Goal: Navigation & Orientation: Find specific page/section

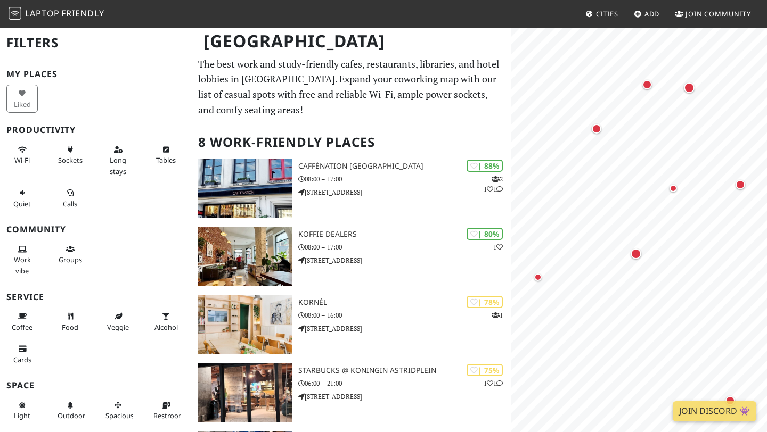
click at [69, 14] on span "Friendly" at bounding box center [82, 13] width 43 height 12
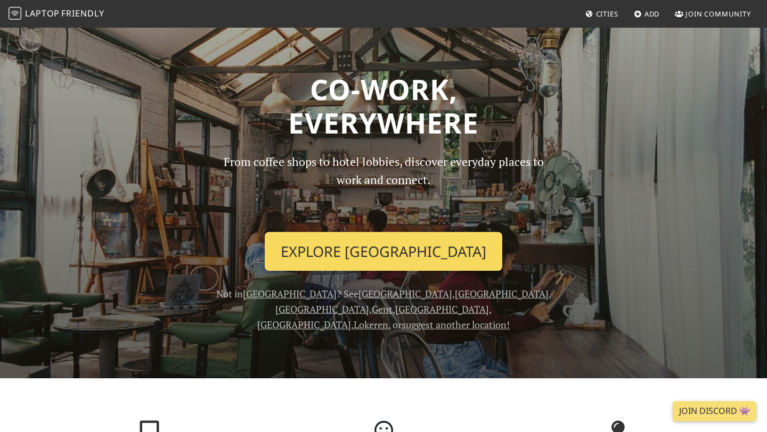
click at [390, 250] on link "Explore Antwerp" at bounding box center [383, 251] width 237 height 39
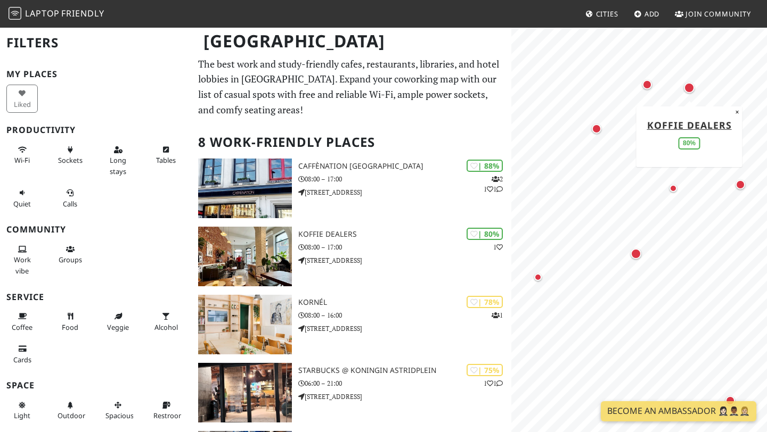
click at [690, 89] on div "Map marker" at bounding box center [689, 88] width 11 height 11
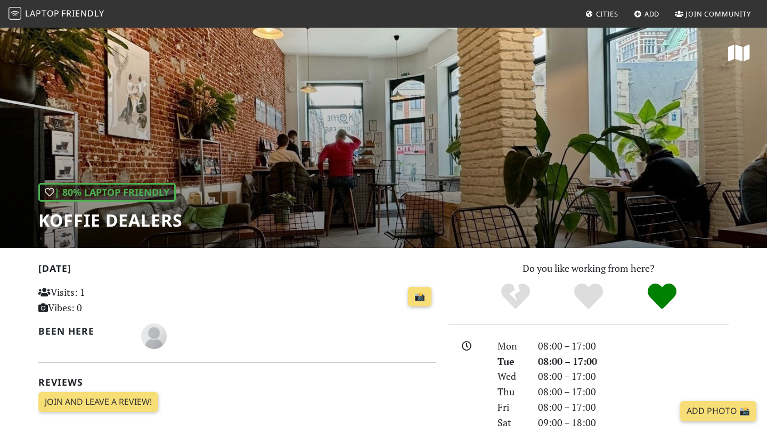
click at [696, 17] on span "Join Community" at bounding box center [717, 14] width 65 height 10
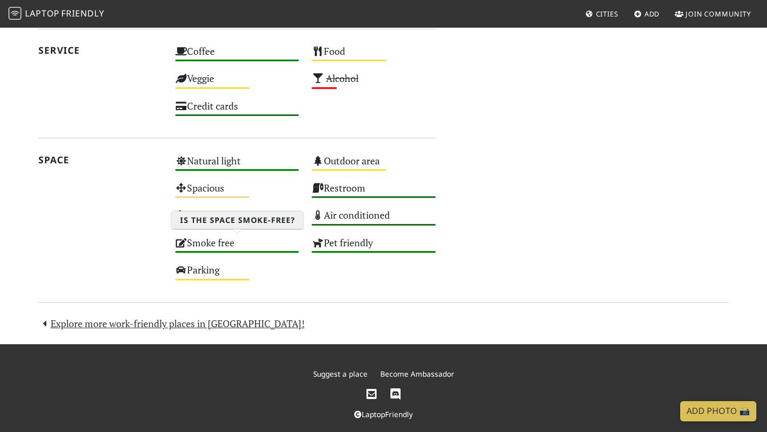
scroll to position [571, 0]
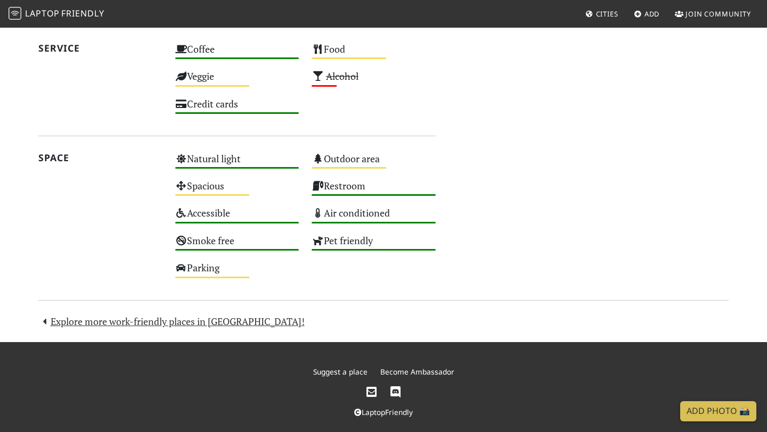
click at [345, 371] on link "Suggest a place" at bounding box center [340, 372] width 54 height 10
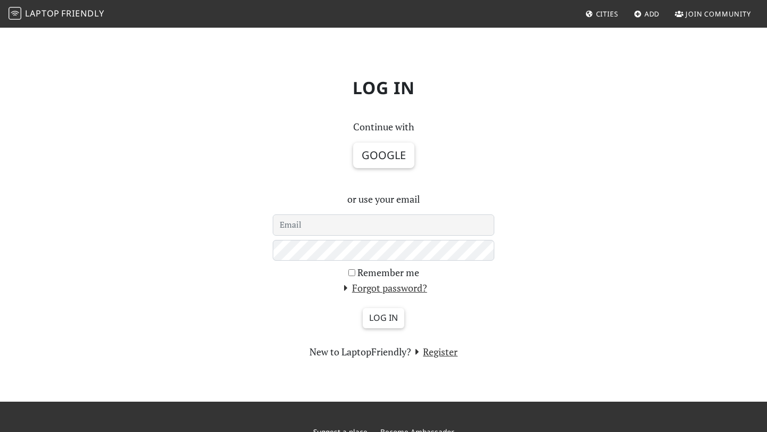
scroll to position [70, 0]
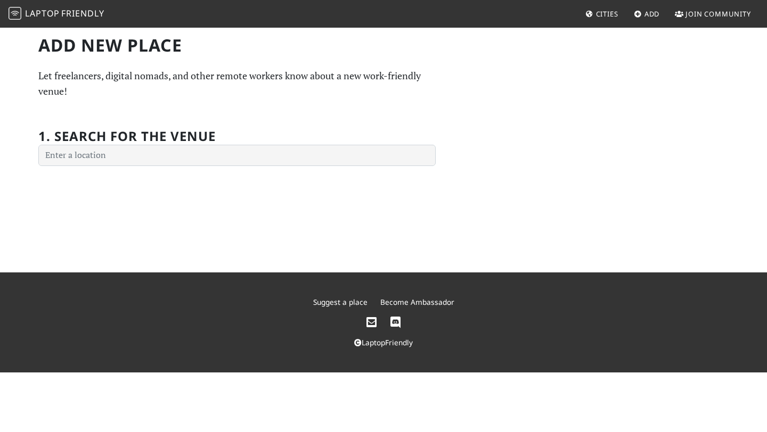
click at [52, 18] on span "Laptop" at bounding box center [42, 13] width 35 height 12
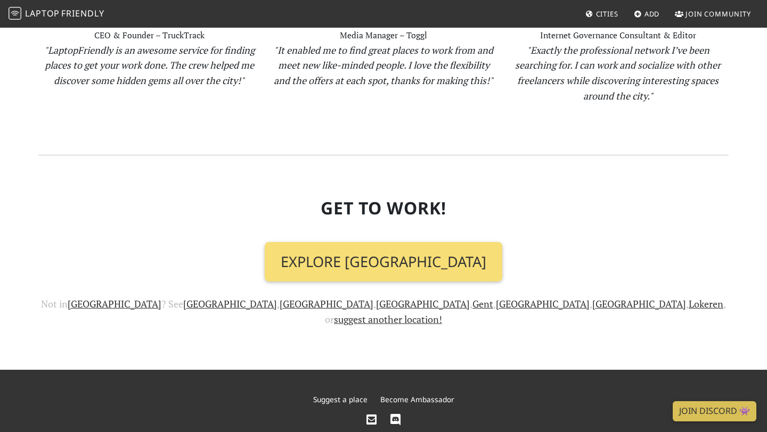
scroll to position [1151, 0]
